Goal: Obtain resource: Download file/media

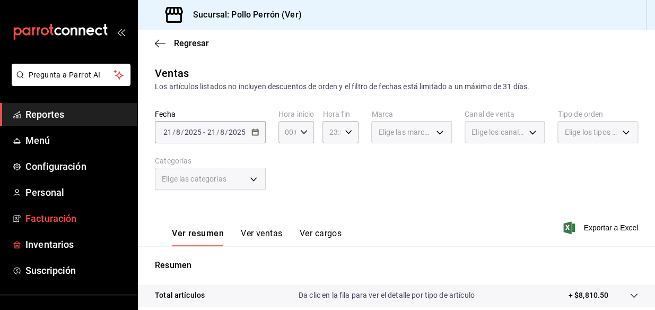
scroll to position [96, 0]
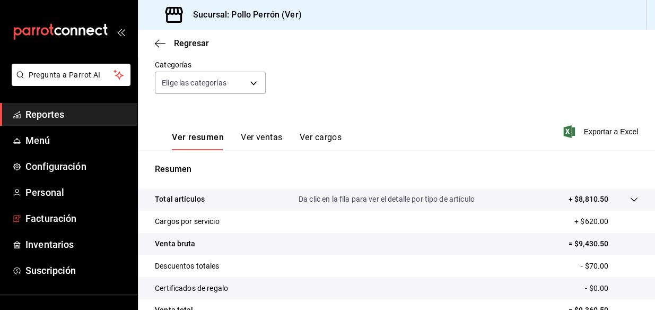
drag, startPoint x: 53, startPoint y: 209, endPoint x: 358, endPoint y: 217, distance: 305.8
click at [53, 209] on link "Facturación" at bounding box center [68, 218] width 137 height 23
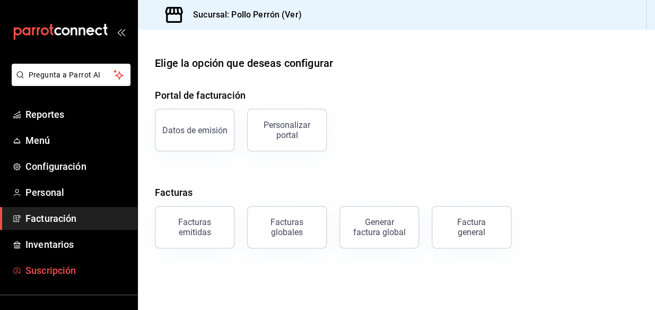
click at [82, 267] on span "Suscripción" at bounding box center [76, 270] width 103 height 14
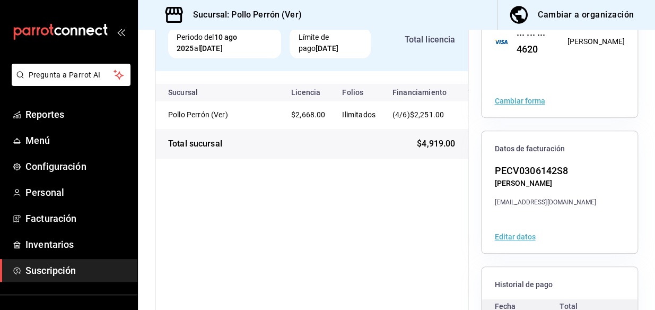
scroll to position [192, 0]
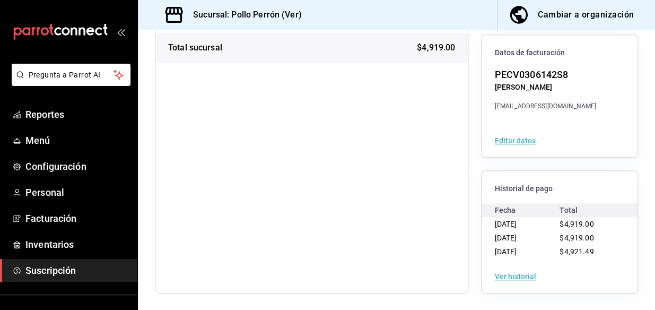
click at [523, 278] on button "Ver historial" at bounding box center [515, 276] width 41 height 7
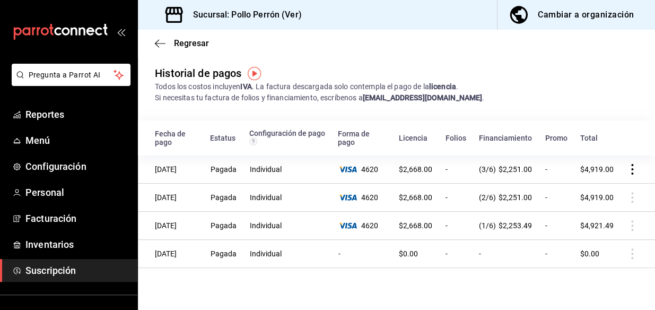
drag, startPoint x: 482, startPoint y: 180, endPoint x: 584, endPoint y: 173, distance: 102.2
click at [627, 169] on icon "actions" at bounding box center [632, 169] width 11 height 11
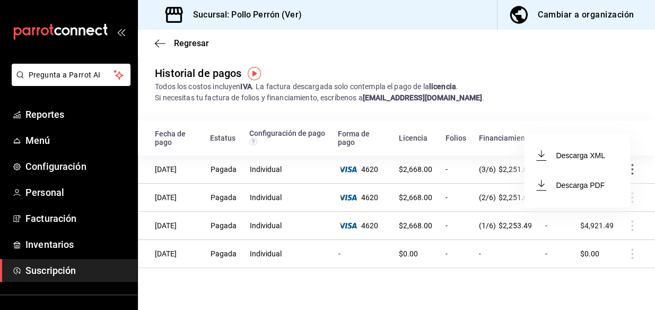
drag, startPoint x: 589, startPoint y: 192, endPoint x: 613, endPoint y: 187, distance: 24.9
click at [588, 192] on li "Descarga PDF" at bounding box center [577, 185] width 106 height 30
